Goal: Check status

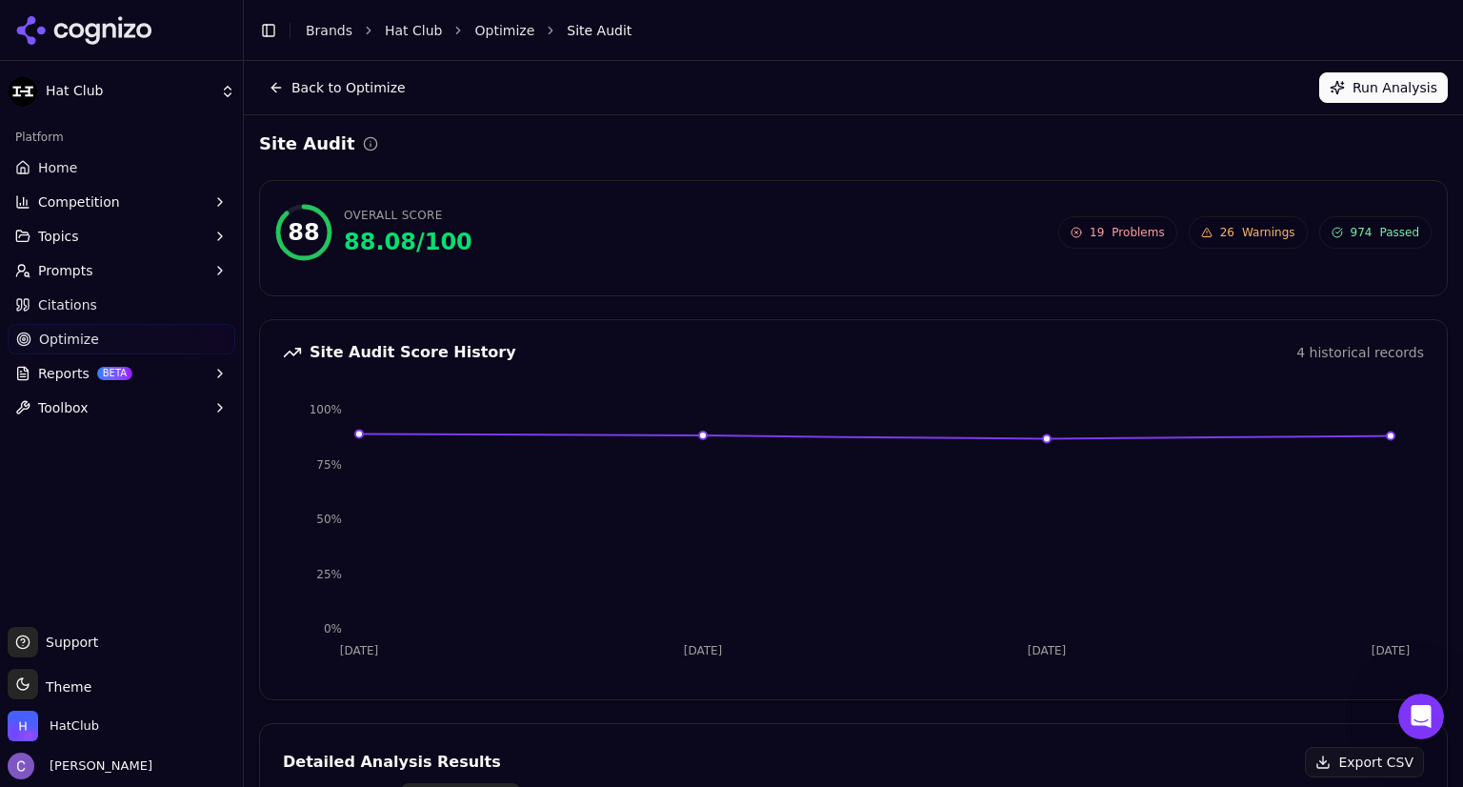
scroll to position [602, 0]
click at [50, 337] on span "Optimize" at bounding box center [69, 339] width 60 height 19
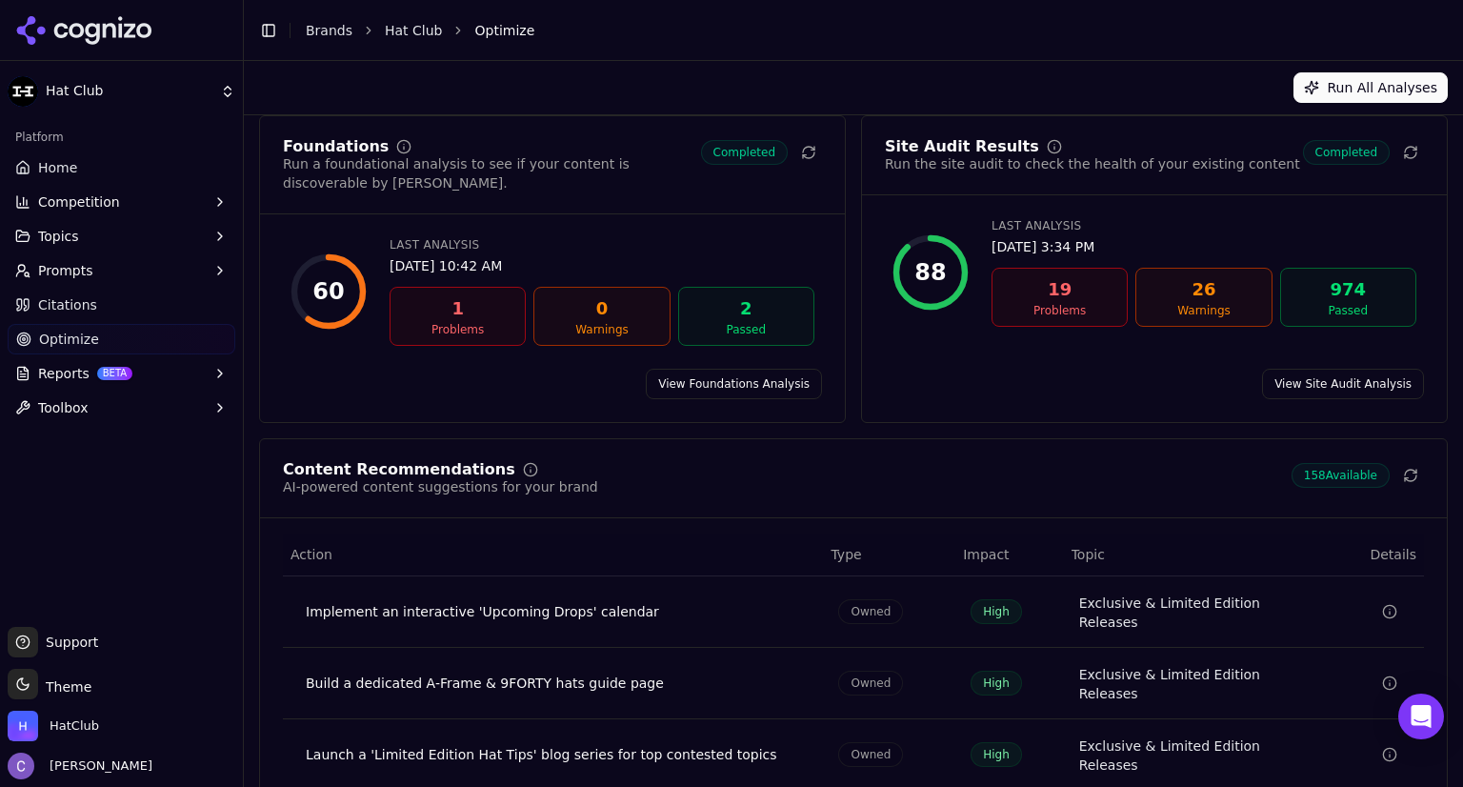
scroll to position [65, 0]
click at [1330, 369] on link "View Site Audit Analysis" at bounding box center [1343, 384] width 162 height 30
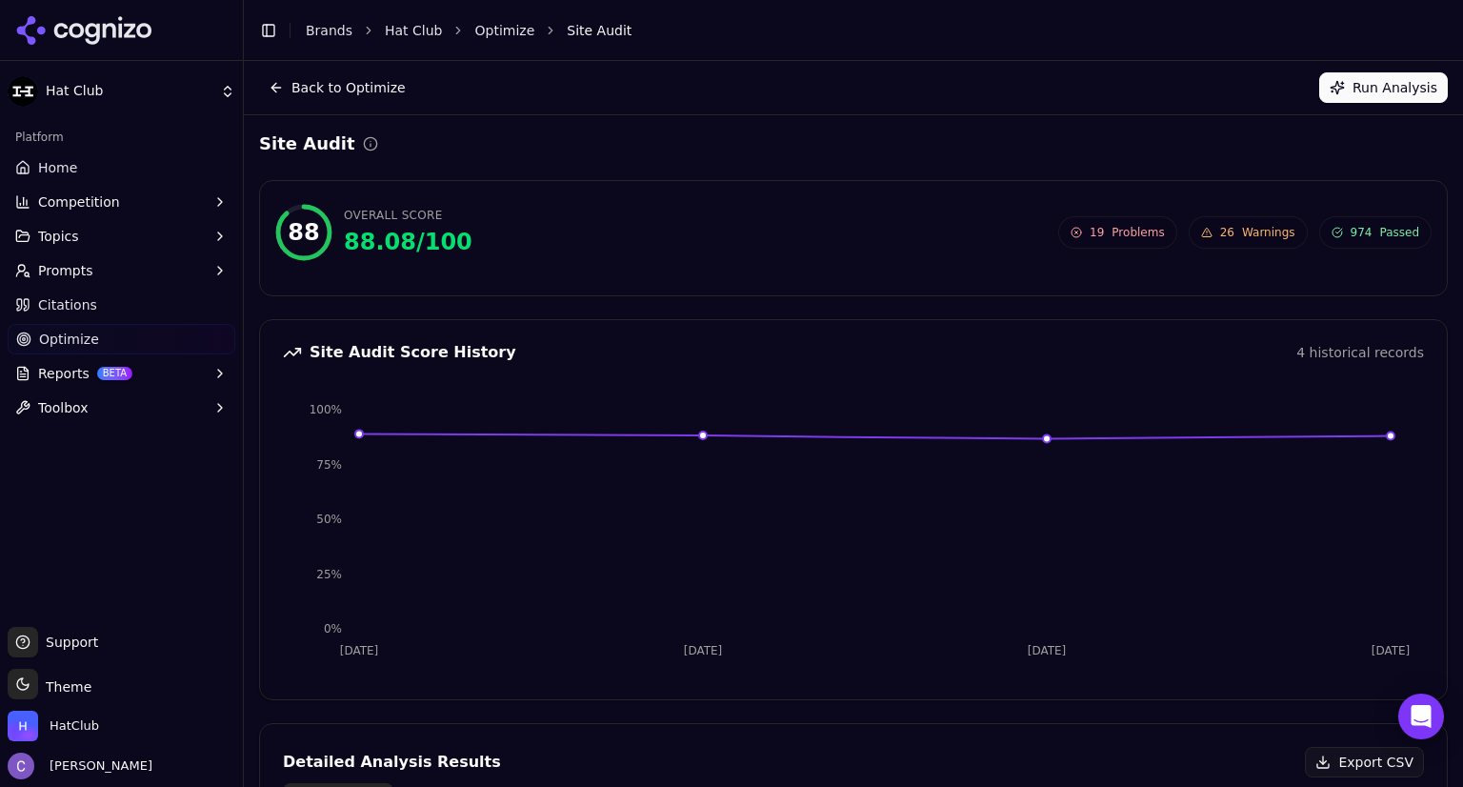
click at [1133, 233] on span "Problems" at bounding box center [1138, 232] width 52 height 15
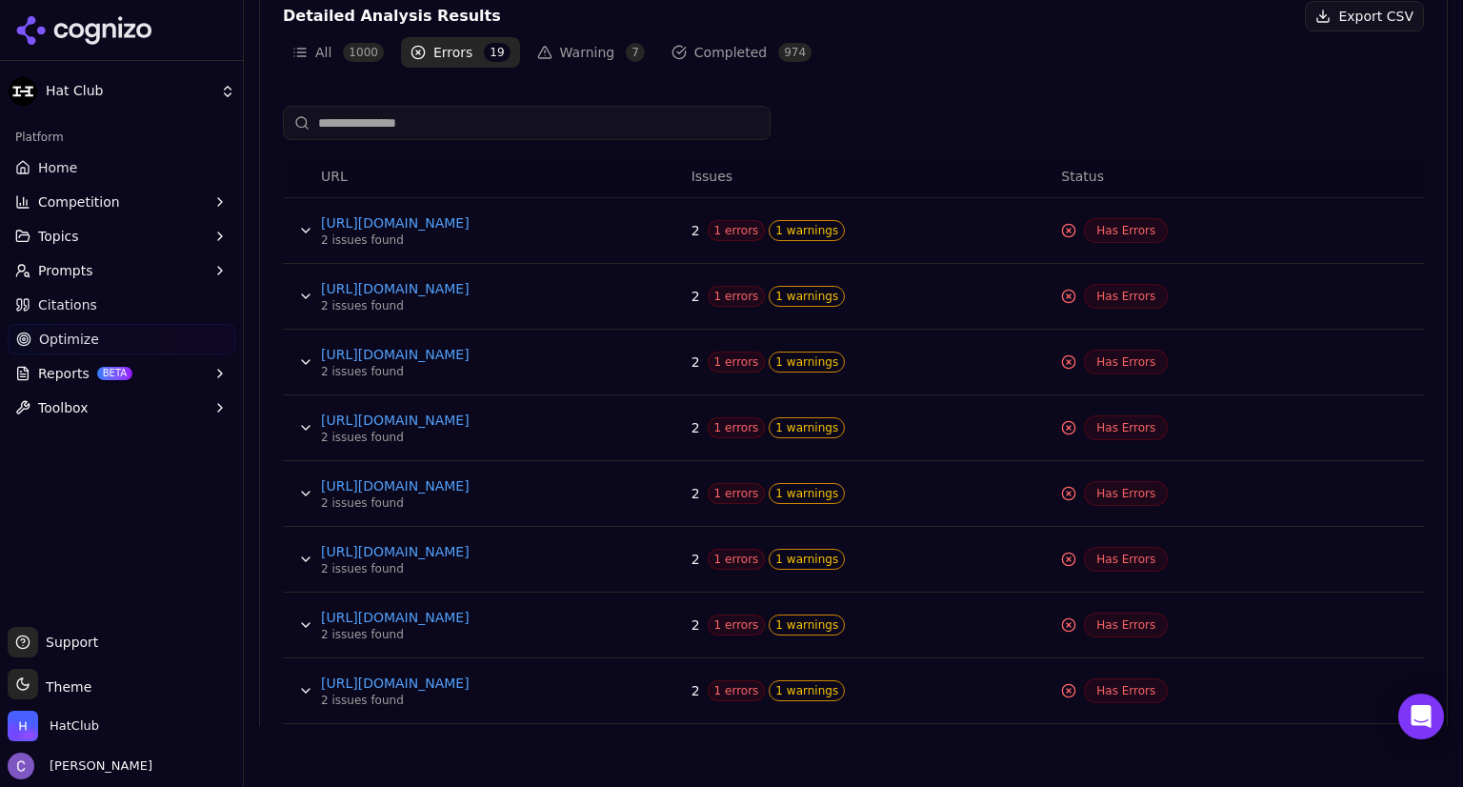
scroll to position [687, 0]
click at [85, 163] on link "Home" at bounding box center [122, 167] width 228 height 30
